Goal: Navigation & Orientation: Find specific page/section

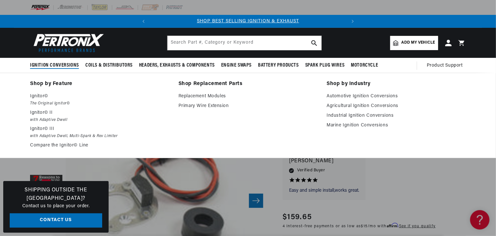
click at [67, 63] on span "Ignition Conversions" at bounding box center [54, 65] width 49 height 7
click at [38, 93] on p "Ignitor©" at bounding box center [99, 97] width 139 height 8
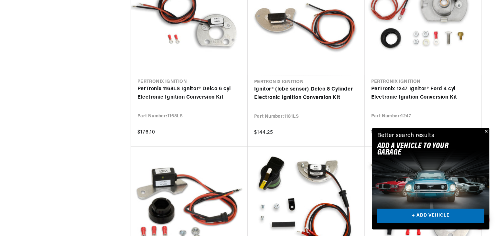
scroll to position [615, 0]
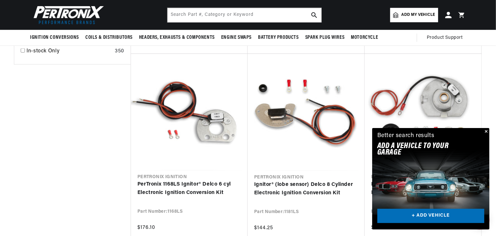
scroll to position [0, 196]
